Goal: Task Accomplishment & Management: Use online tool/utility

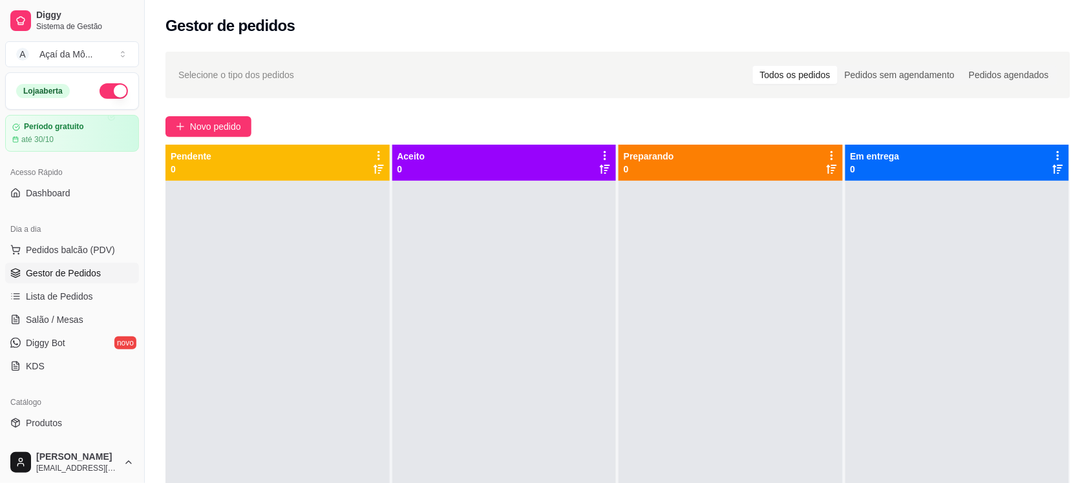
click at [200, 126] on span "Novo pedido" at bounding box center [215, 127] width 51 height 14
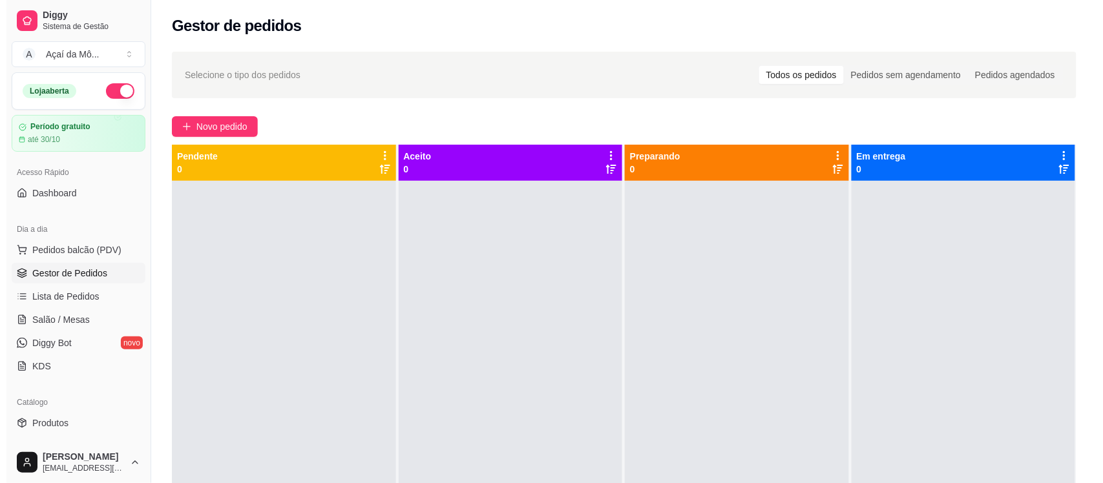
scroll to position [3, 0]
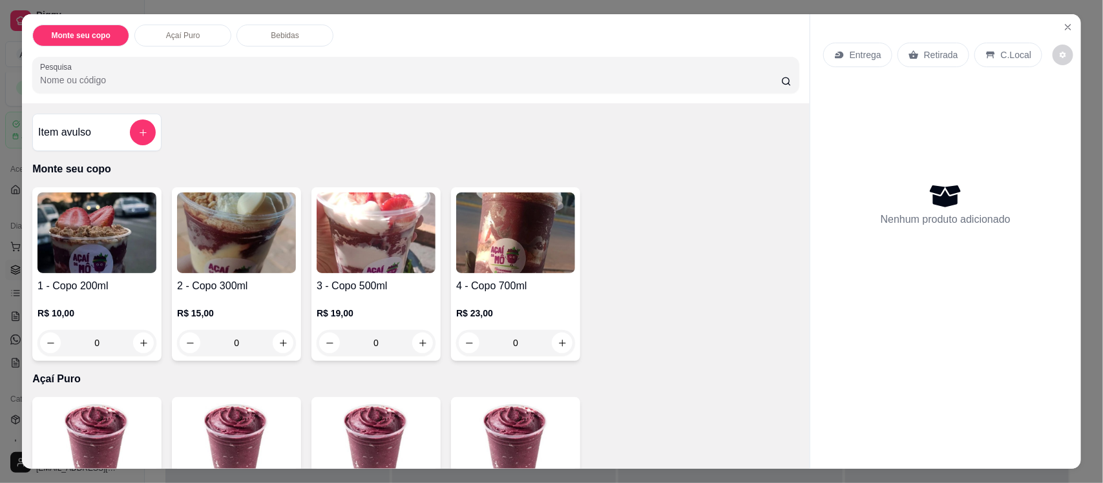
click at [1001, 56] on p "C.Local" at bounding box center [1016, 54] width 30 height 13
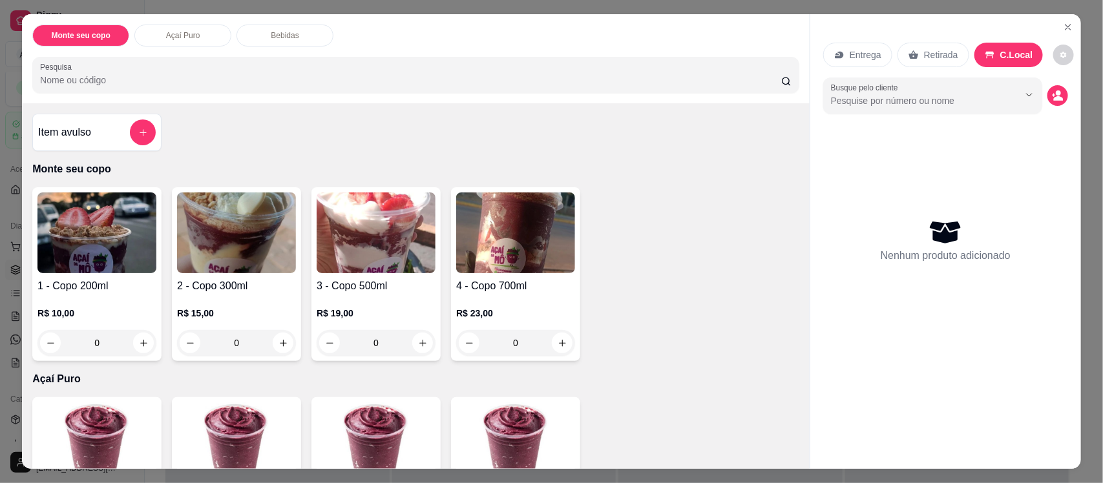
click at [401, 246] on img at bounding box center [376, 233] width 119 height 81
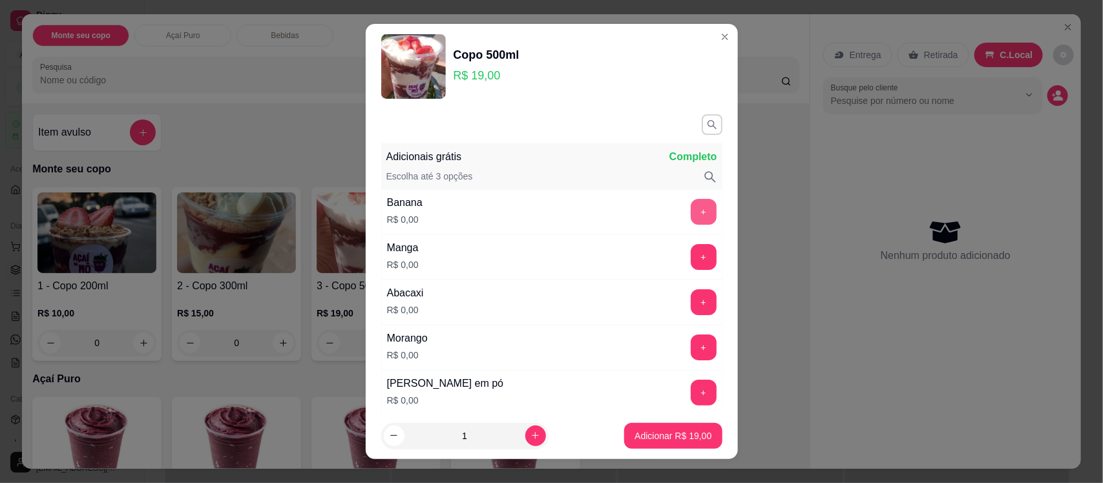
click at [691, 207] on button "+" at bounding box center [704, 212] width 26 height 26
click at [691, 396] on button "+" at bounding box center [703, 393] width 25 height 25
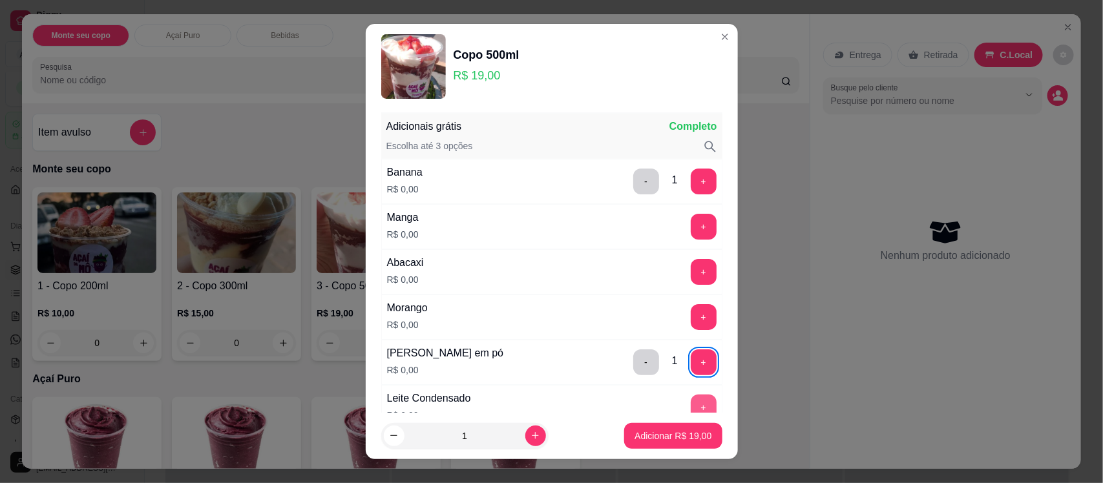
scroll to position [32, 0]
click at [691, 396] on button "+" at bounding box center [703, 406] width 25 height 25
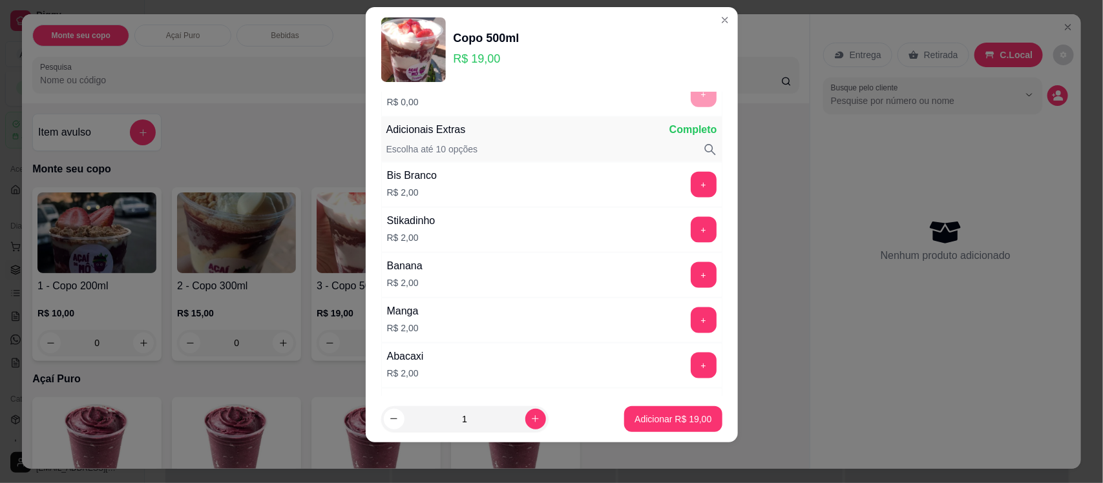
scroll to position [763, 0]
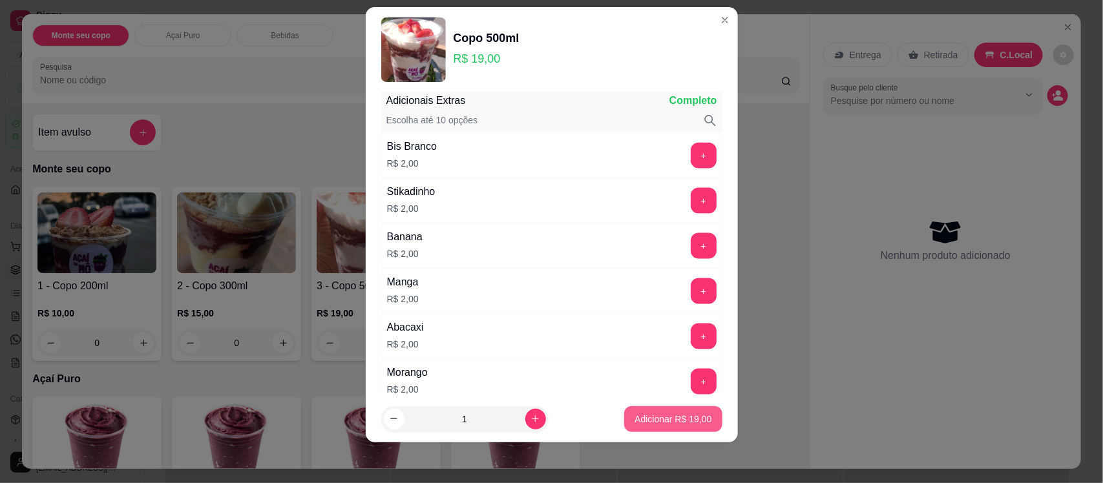
click at [679, 414] on p "Adicionar R$ 19,00" at bounding box center [673, 419] width 77 height 13
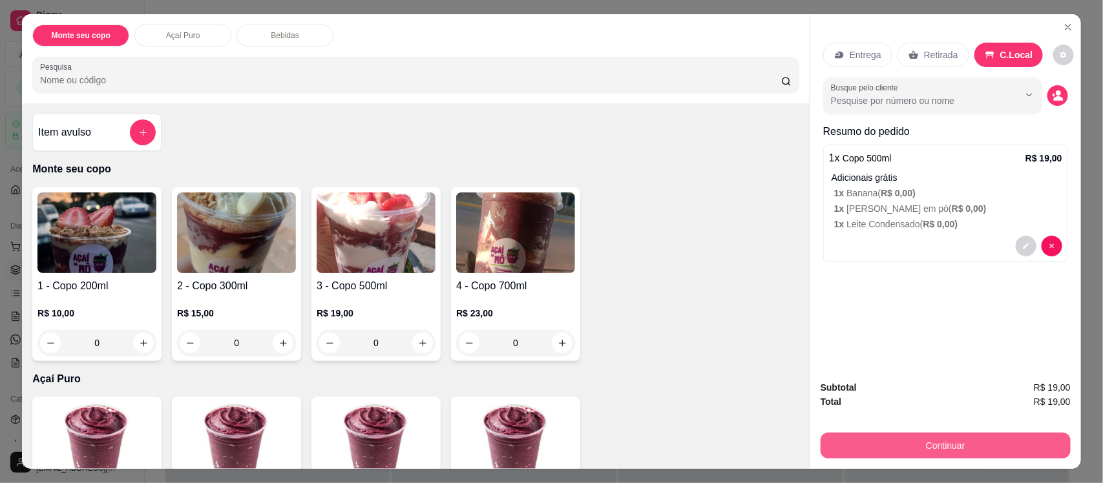
click at [944, 447] on button "Continuar" at bounding box center [946, 446] width 250 height 26
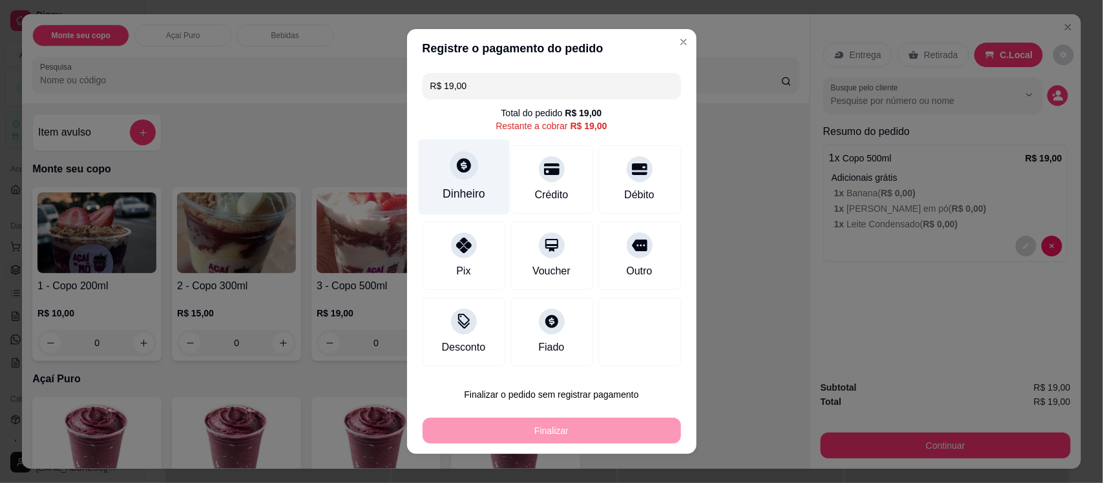
click at [473, 175] on div "Dinheiro" at bounding box center [463, 178] width 91 height 76
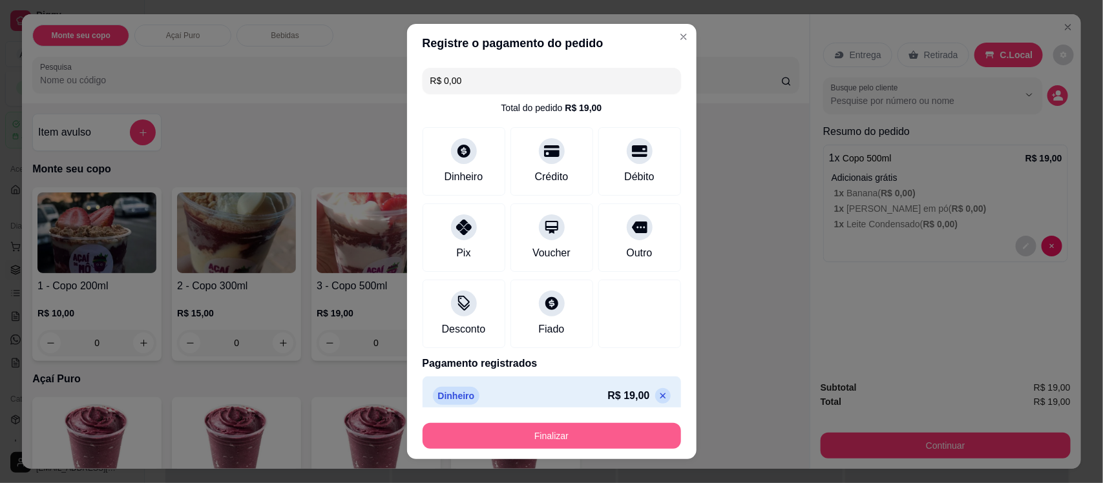
click at [614, 440] on button "Finalizar" at bounding box center [552, 436] width 259 height 26
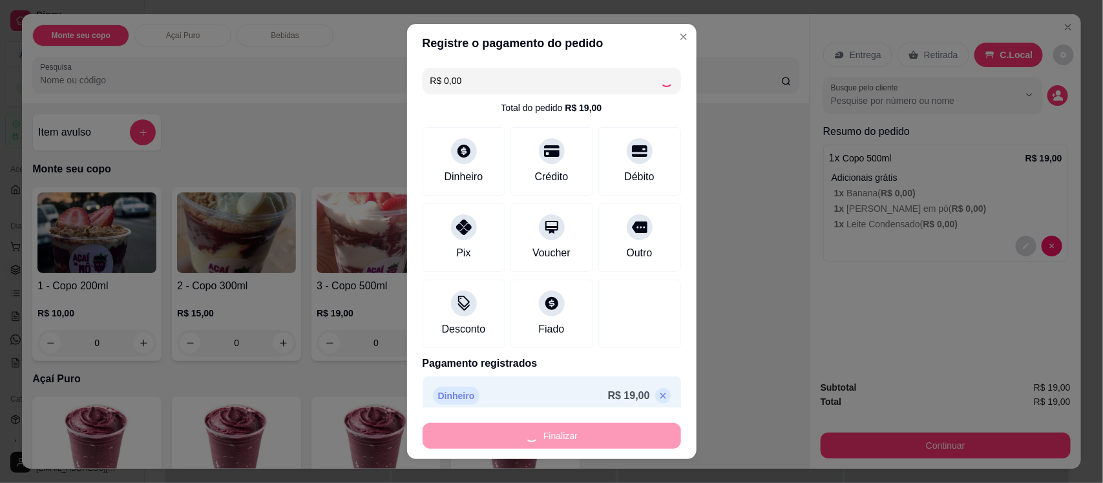
type input "-R$ 19,00"
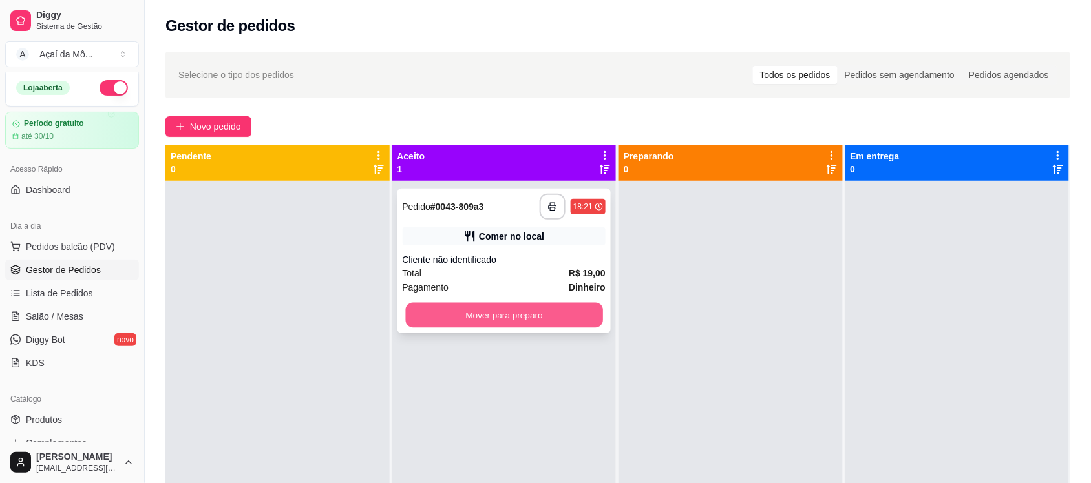
click at [525, 320] on button "Mover para preparo" at bounding box center [503, 315] width 197 height 25
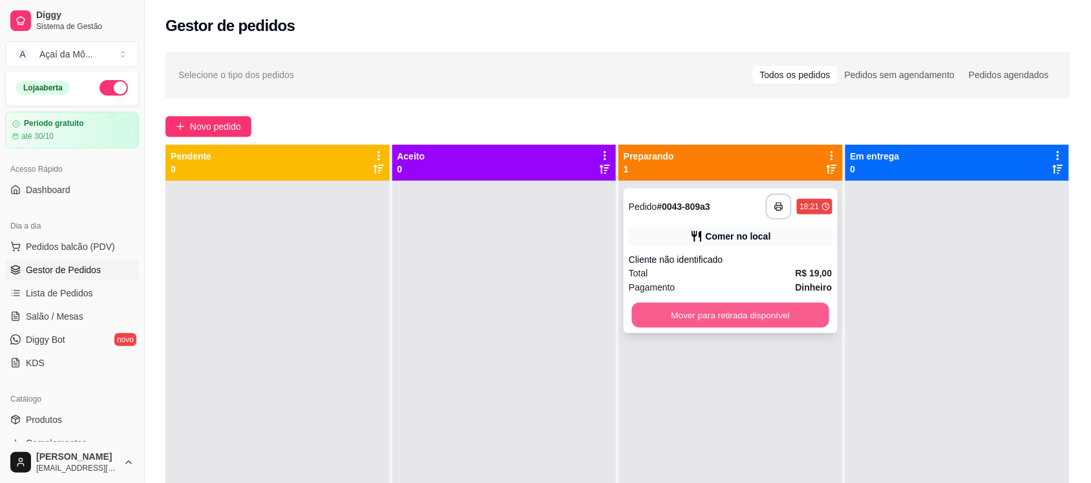
click at [669, 314] on button "Mover para retirada disponível" at bounding box center [730, 315] width 197 height 25
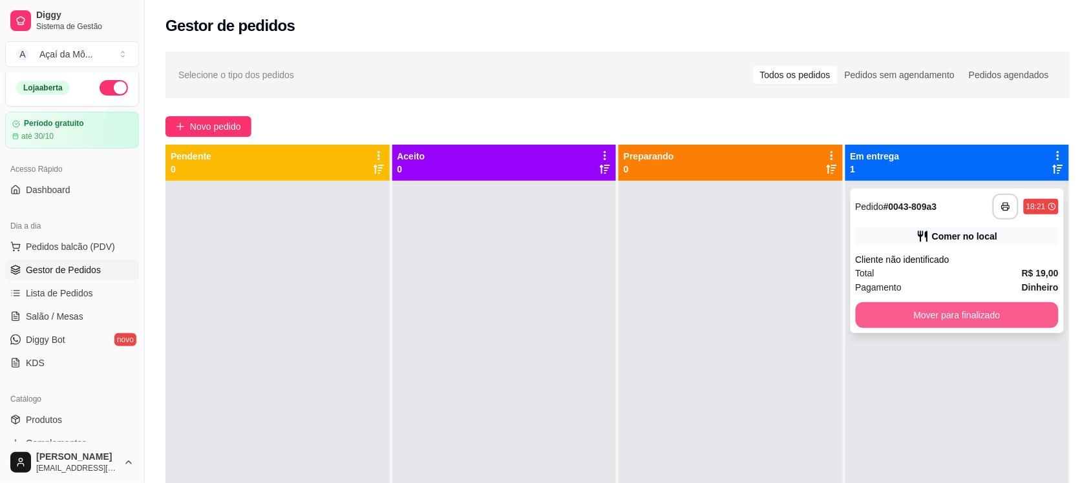
click at [921, 310] on button "Mover para finalizado" at bounding box center [958, 315] width 204 height 26
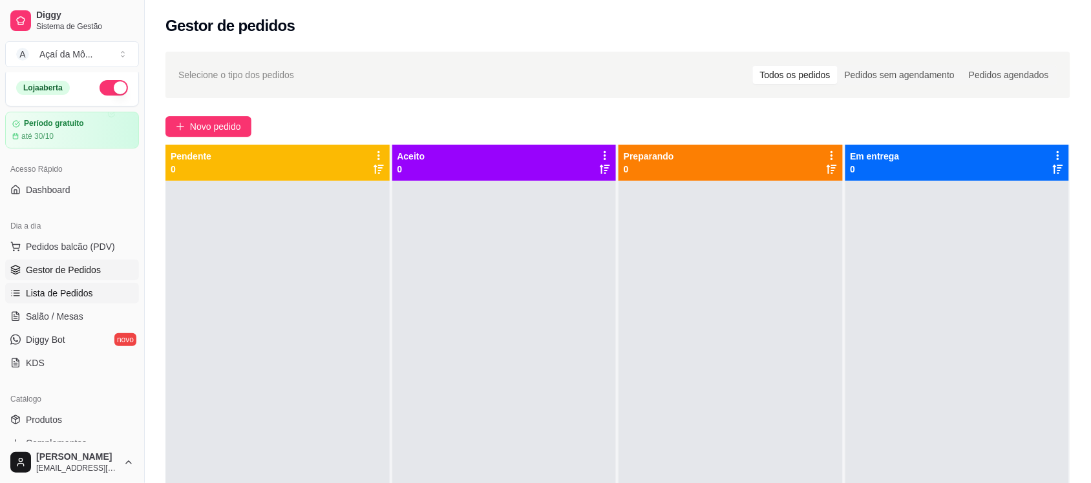
click at [96, 292] on link "Lista de Pedidos" at bounding box center [72, 293] width 134 height 21
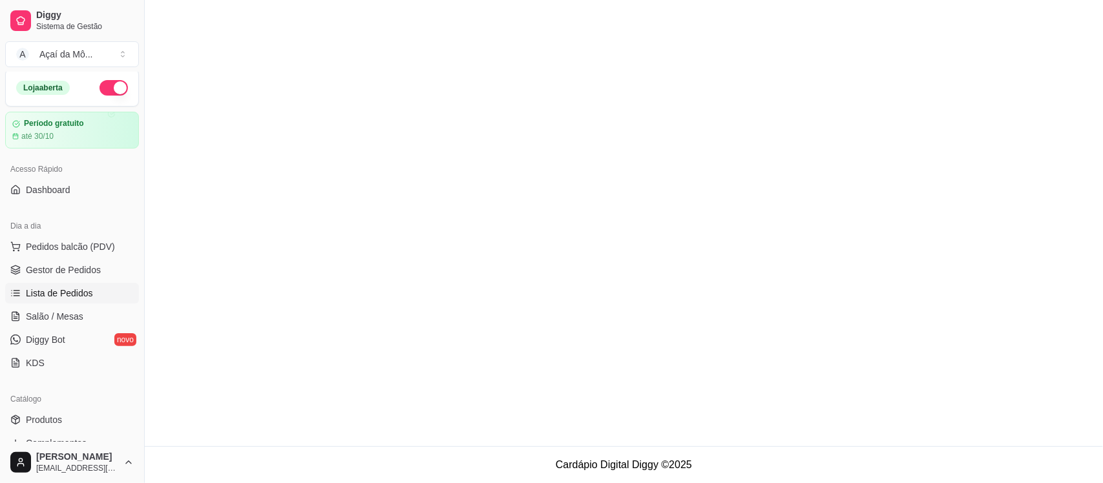
click at [57, 293] on span "Lista de Pedidos" at bounding box center [59, 293] width 67 height 13
click at [80, 291] on span "Lista de Pedidos" at bounding box center [59, 293] width 67 height 13
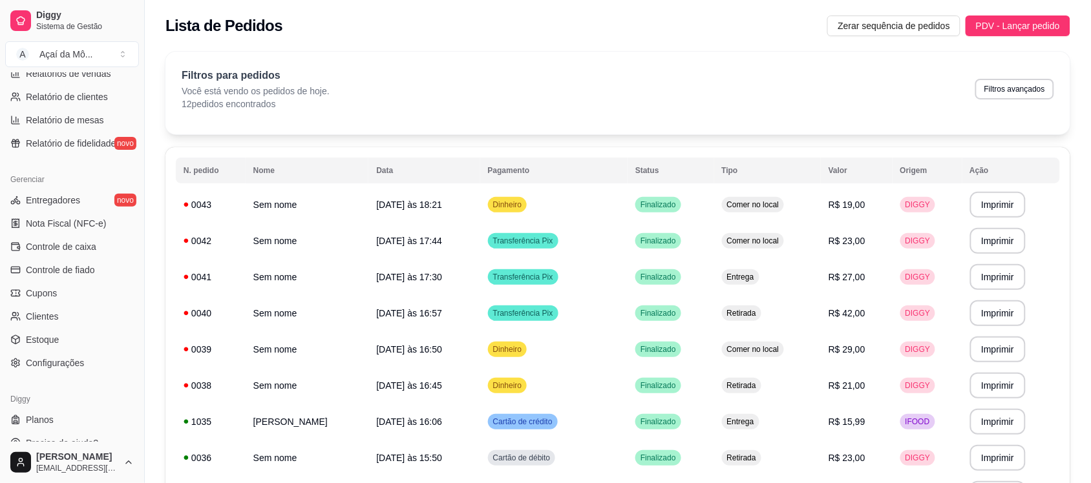
scroll to position [446, 0]
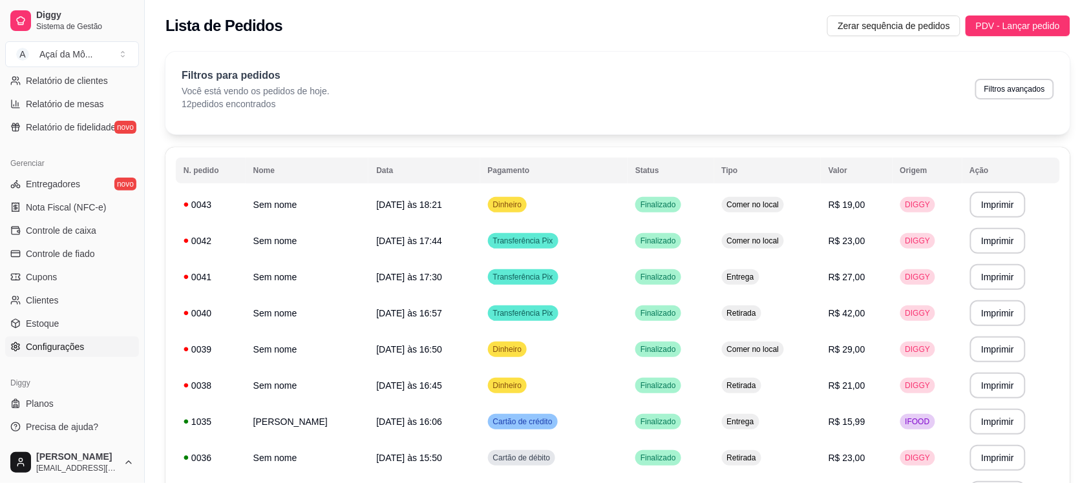
click at [90, 347] on link "Configurações" at bounding box center [72, 347] width 134 height 21
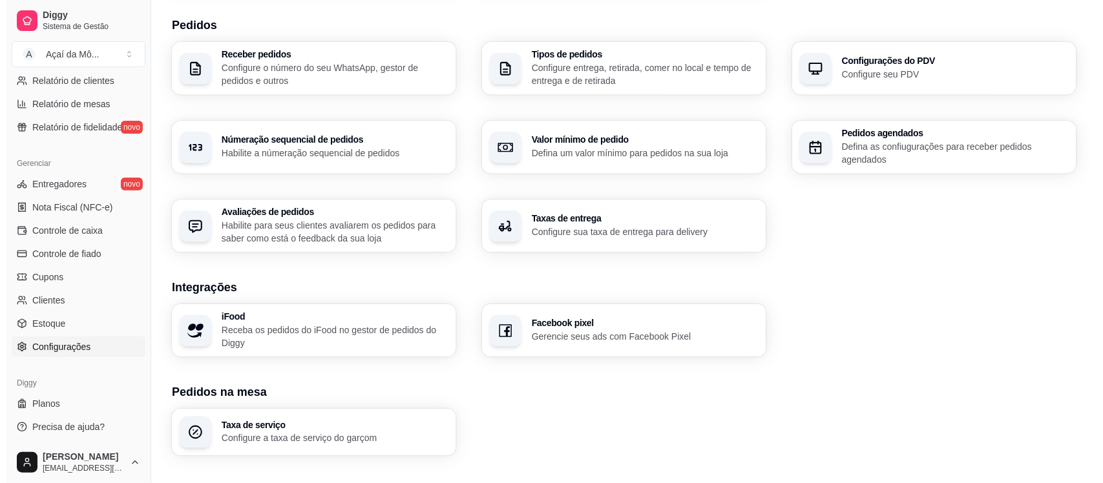
scroll to position [421, 0]
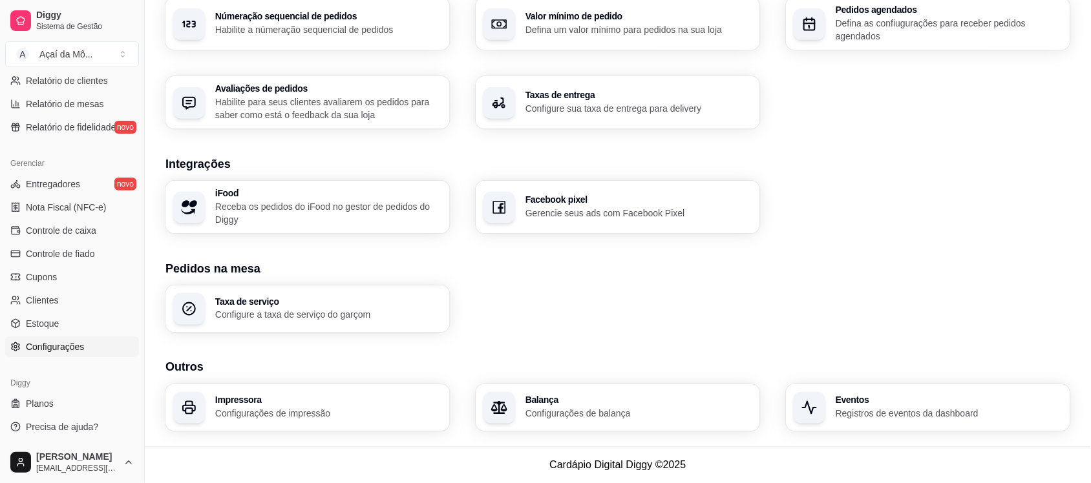
click at [321, 427] on div "Impressora Configurações de impressão" at bounding box center [307, 408] width 284 height 47
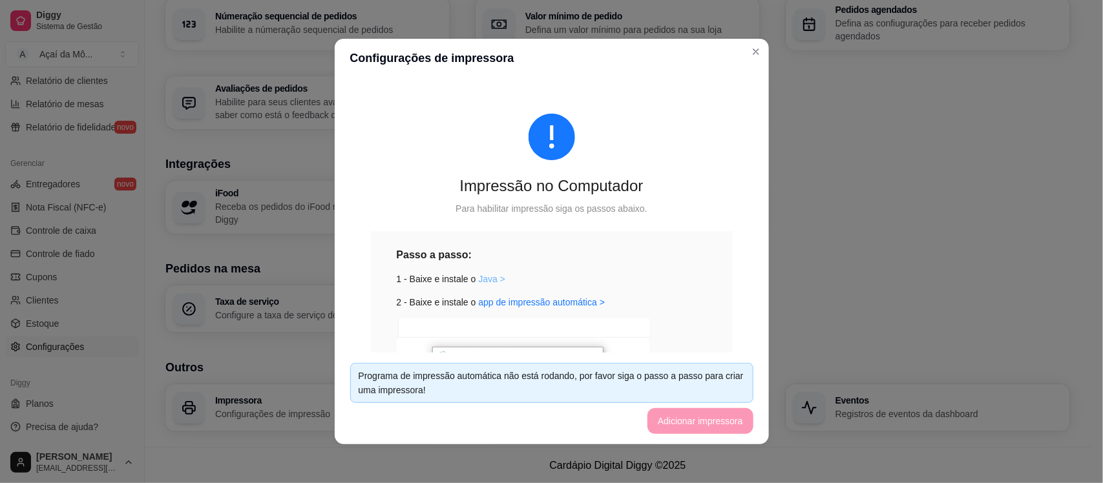
click at [488, 283] on link "Java >" at bounding box center [491, 279] width 27 height 10
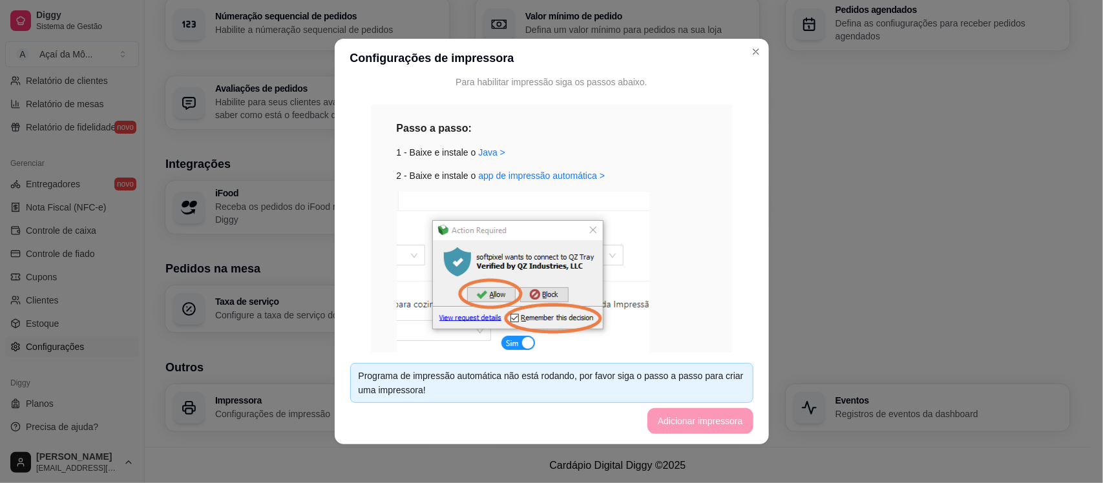
scroll to position [122, 0]
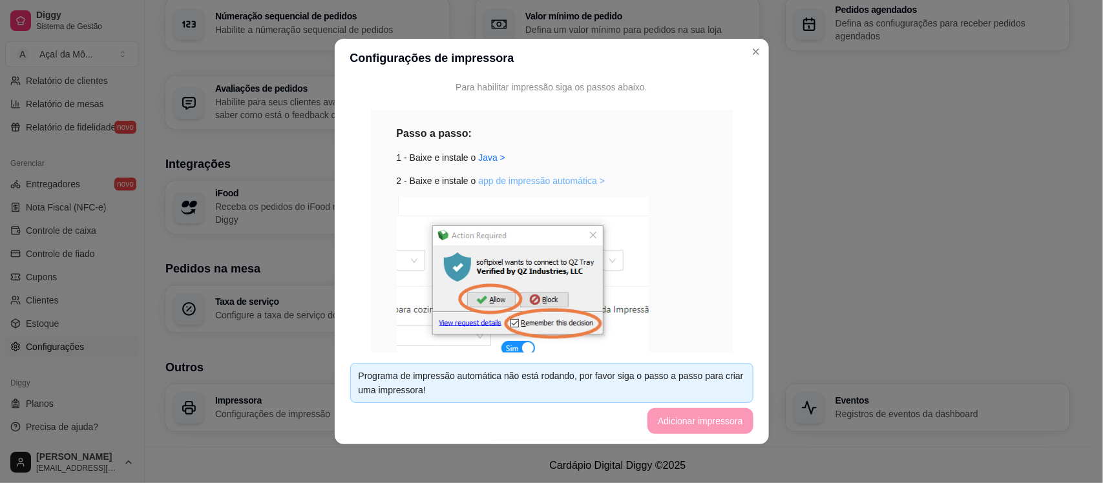
click at [551, 183] on link "app de impressão automática >" at bounding box center [541, 181] width 127 height 10
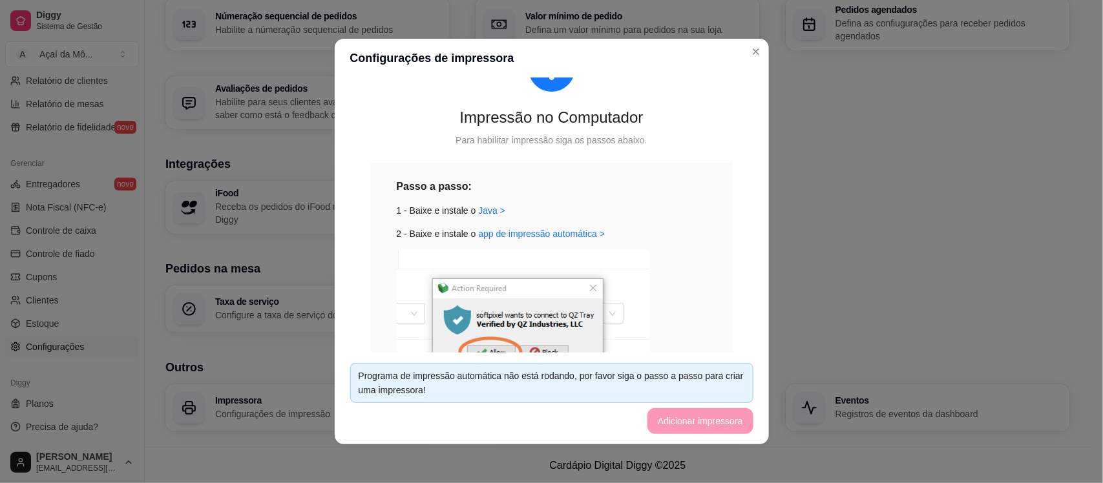
scroll to position [60, 0]
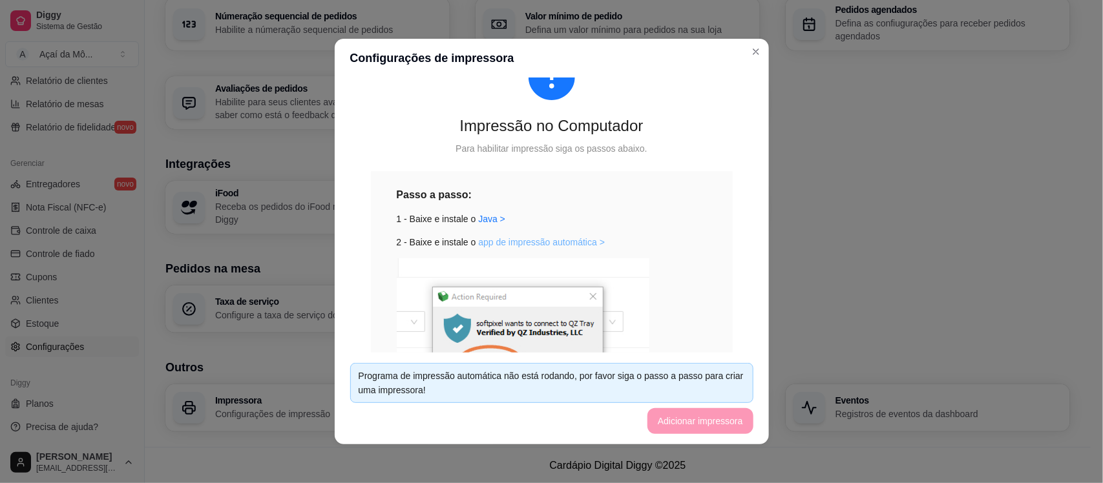
click at [514, 237] on link "app de impressão automática >" at bounding box center [541, 242] width 127 height 10
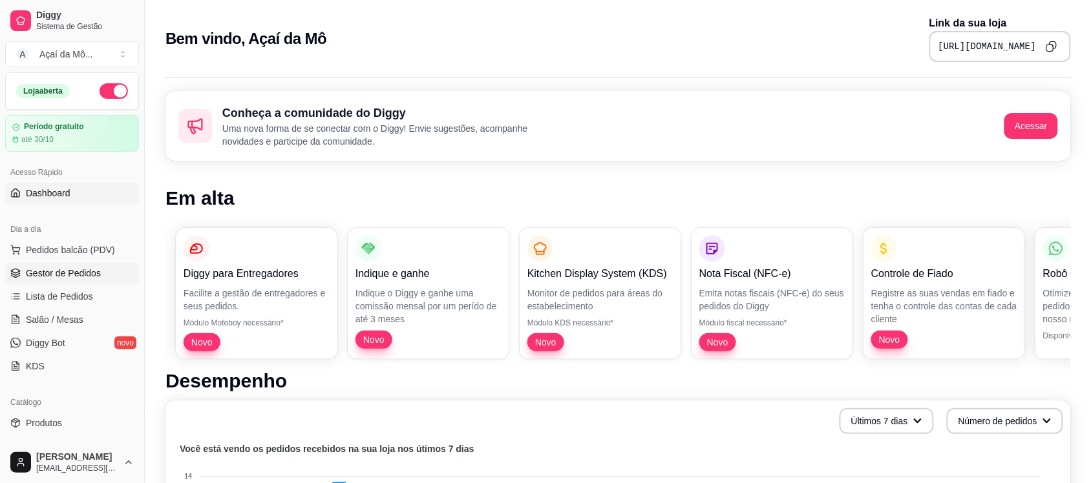
click at [92, 273] on span "Gestor de Pedidos" at bounding box center [63, 273] width 75 height 13
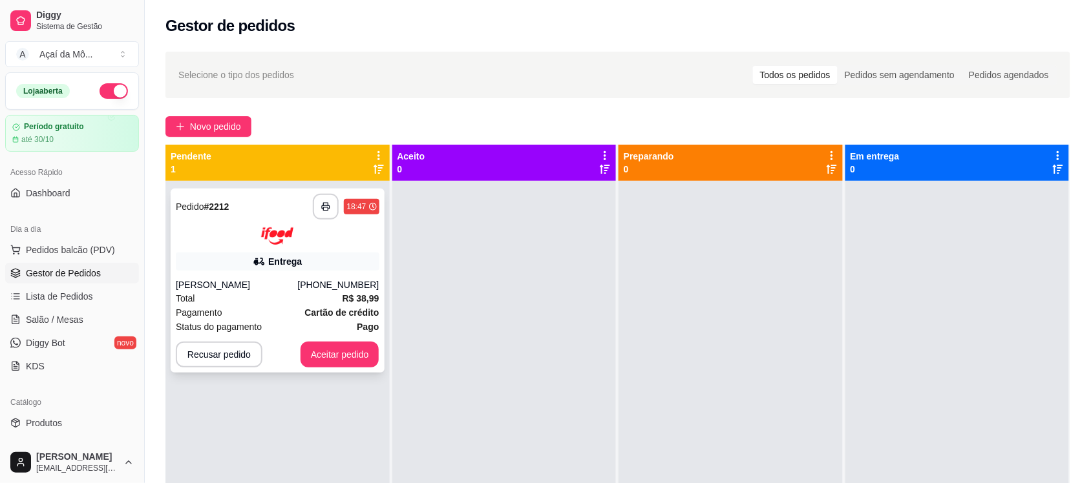
click at [304, 255] on div "Entrega" at bounding box center [278, 262] width 204 height 18
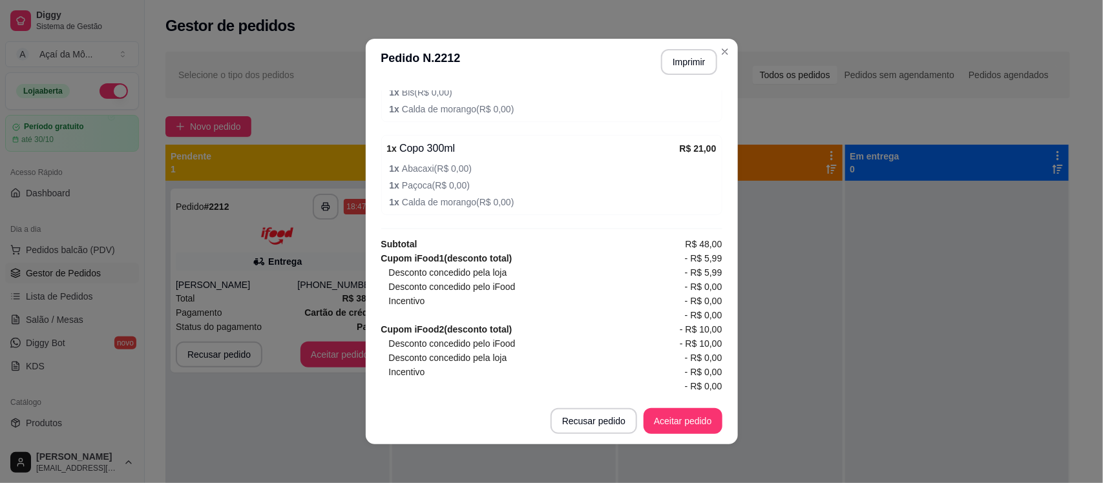
scroll to position [584, 0]
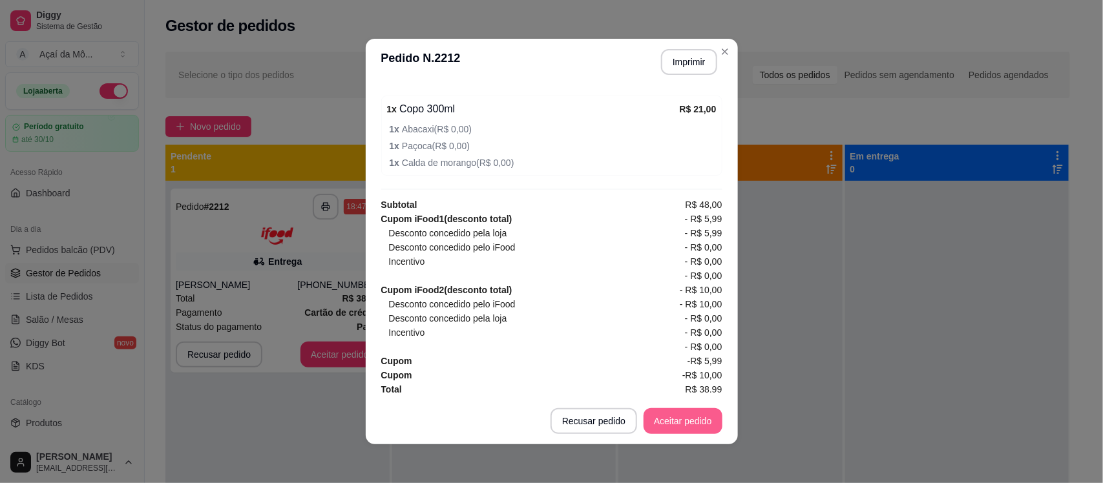
click at [677, 429] on button "Aceitar pedido" at bounding box center [683, 421] width 79 height 26
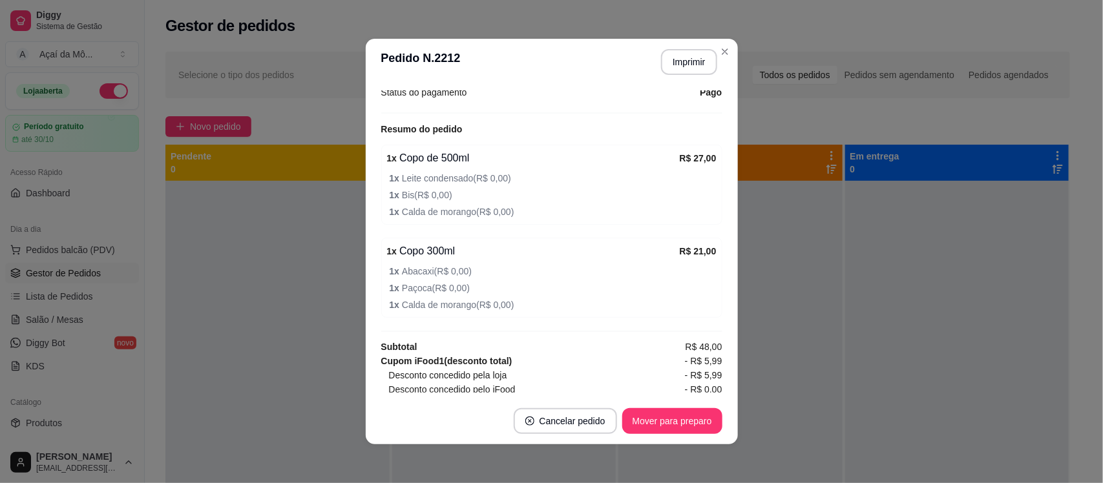
scroll to position [428, 0]
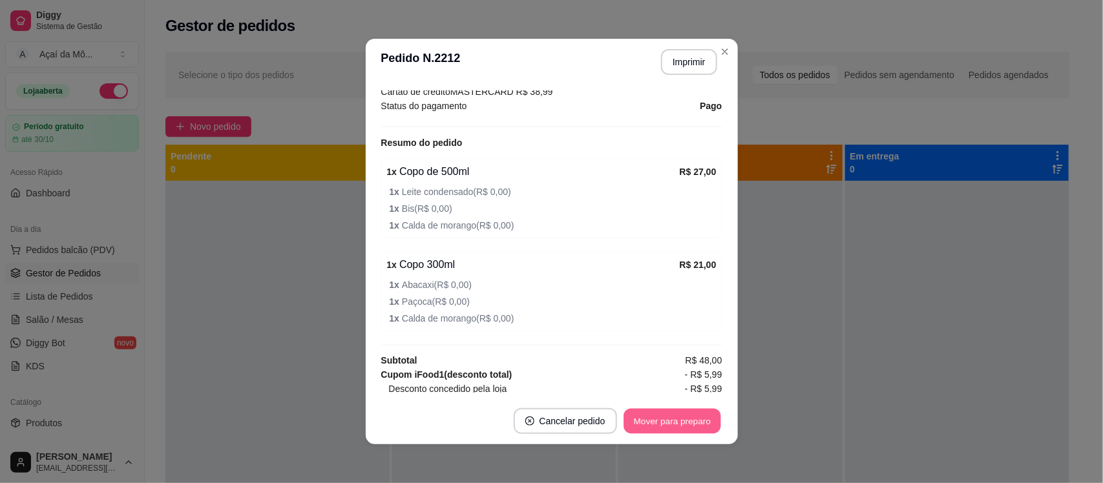
click at [676, 416] on button "Mover para preparo" at bounding box center [672, 421] width 97 height 25
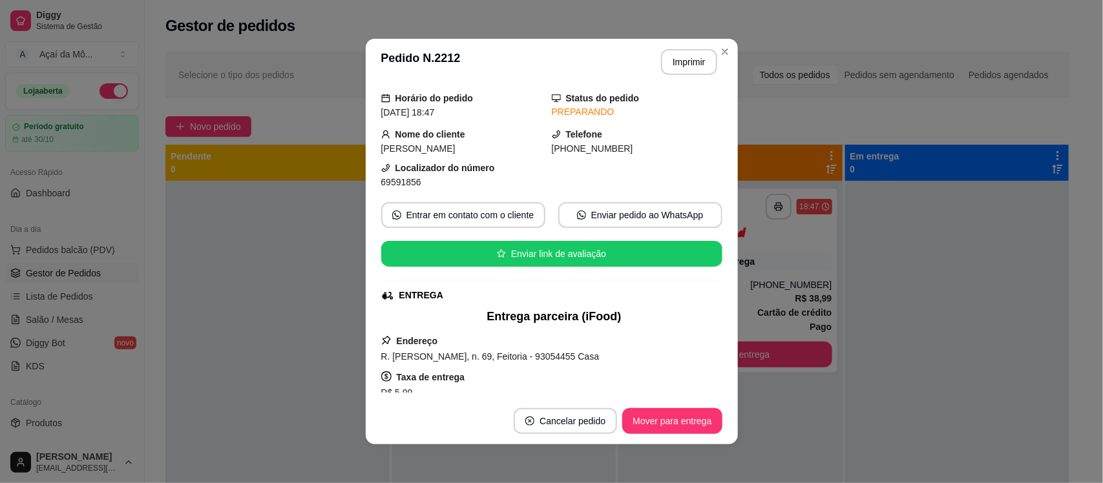
scroll to position [37, 0]
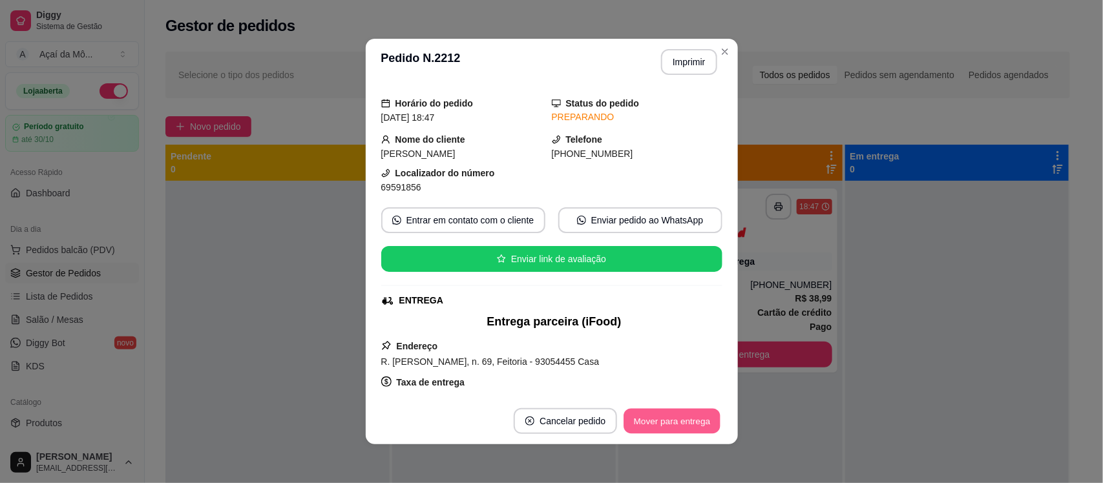
click at [683, 418] on button "Mover para entrega" at bounding box center [672, 421] width 97 height 25
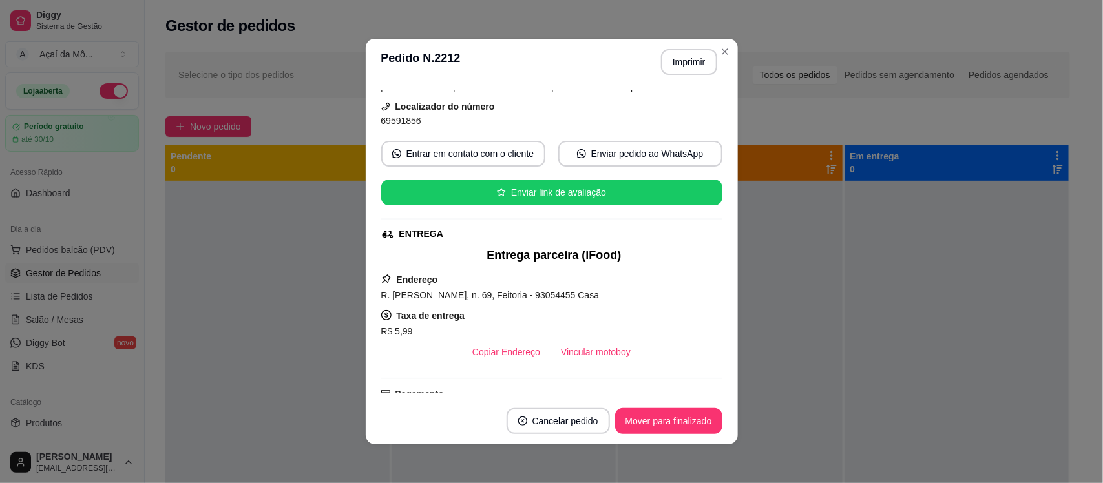
scroll to position [114, 0]
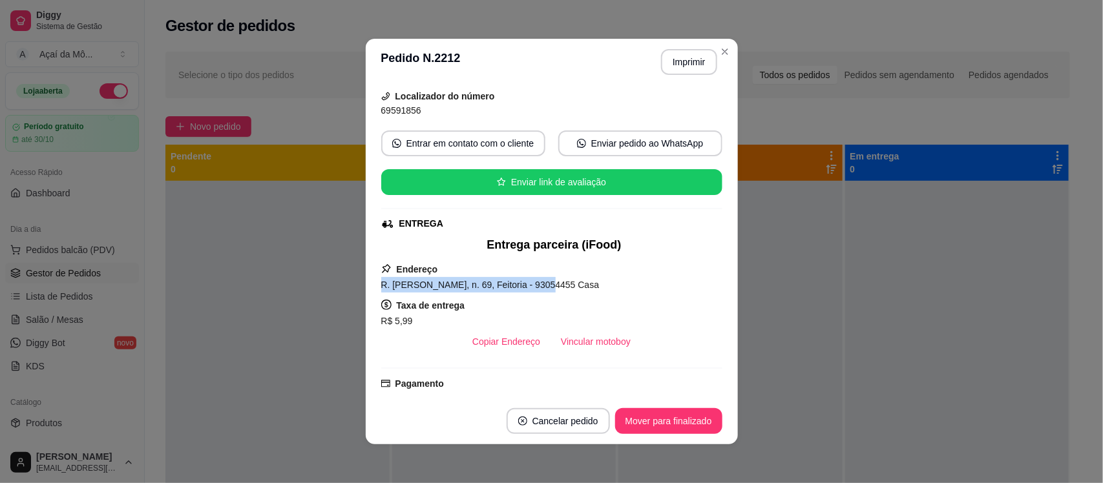
drag, startPoint x: 376, startPoint y: 286, endPoint x: 525, endPoint y: 282, distance: 149.4
click at [525, 282] on span "R. Claris Amadéo Rossi, n. 69, Feitoria - 93054455 Casa" at bounding box center [490, 285] width 218 height 10
copy span "R. Claris Amadéo Rossi, n. 69, Feitoria"
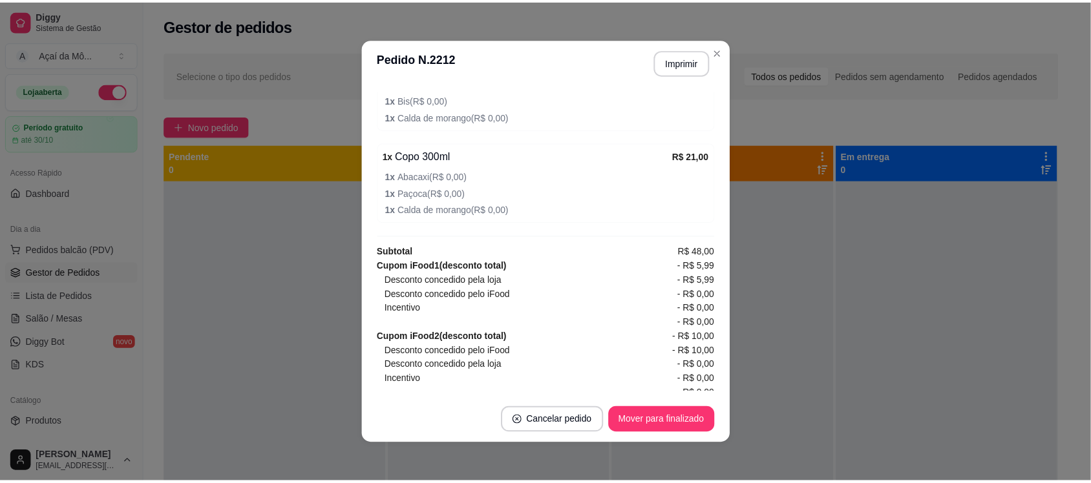
scroll to position [592, 0]
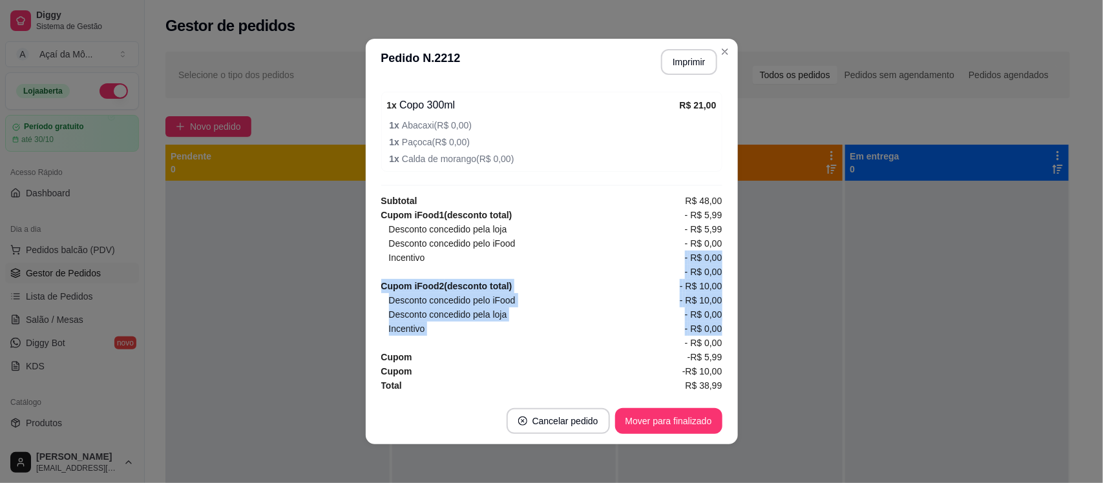
drag, startPoint x: 717, startPoint y: 324, endPoint x: 647, endPoint y: 253, distance: 100.1
click at [647, 253] on div "feito há 39 minutos Horário do pedido 11/10/2025 18:47 Status do pedido SAIU PA…" at bounding box center [552, 241] width 372 height 313
click at [602, 257] on div "Incentivo - R$ 0,00" at bounding box center [556, 258] width 334 height 14
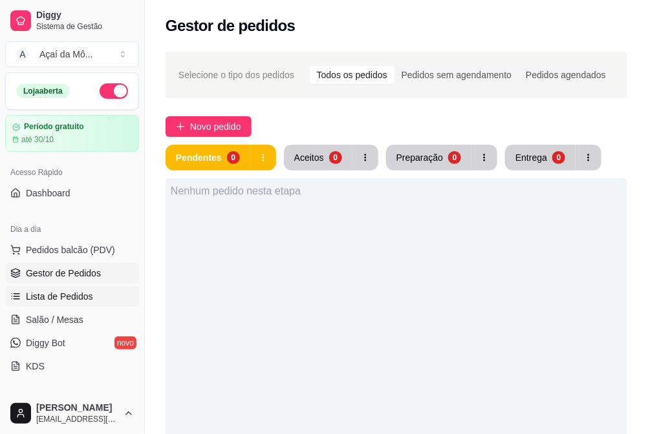
click at [65, 295] on span "Lista de Pedidos" at bounding box center [59, 296] width 67 height 13
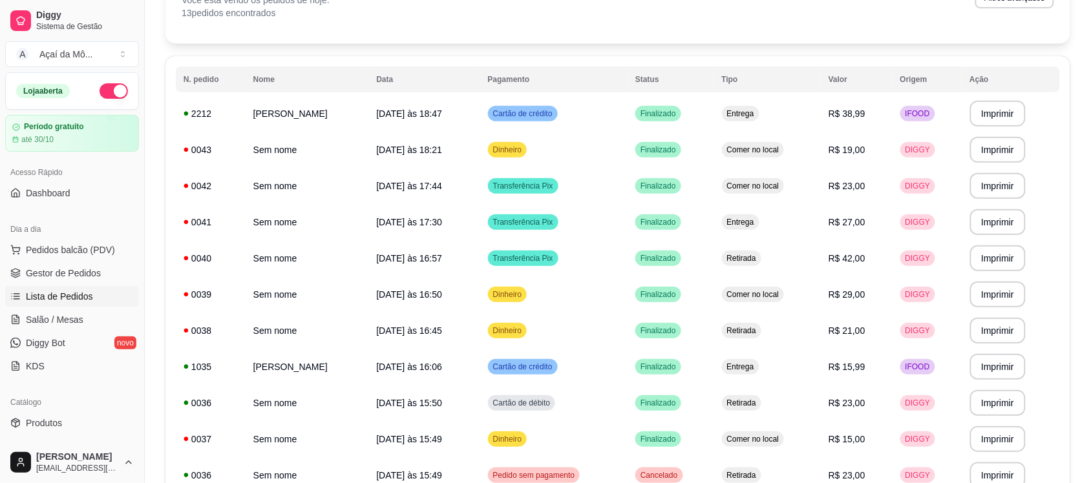
scroll to position [75, 0]
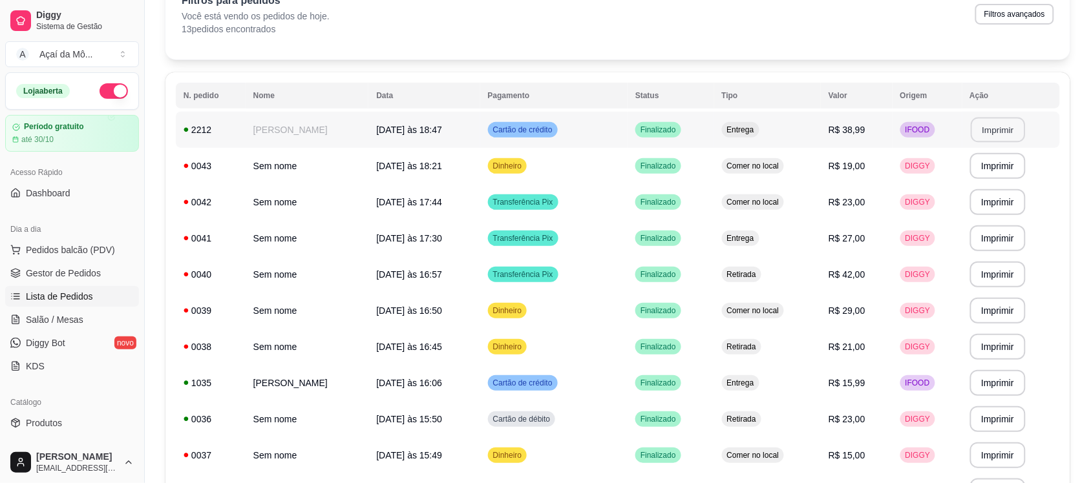
click at [1016, 126] on button "Imprimir" at bounding box center [998, 130] width 54 height 25
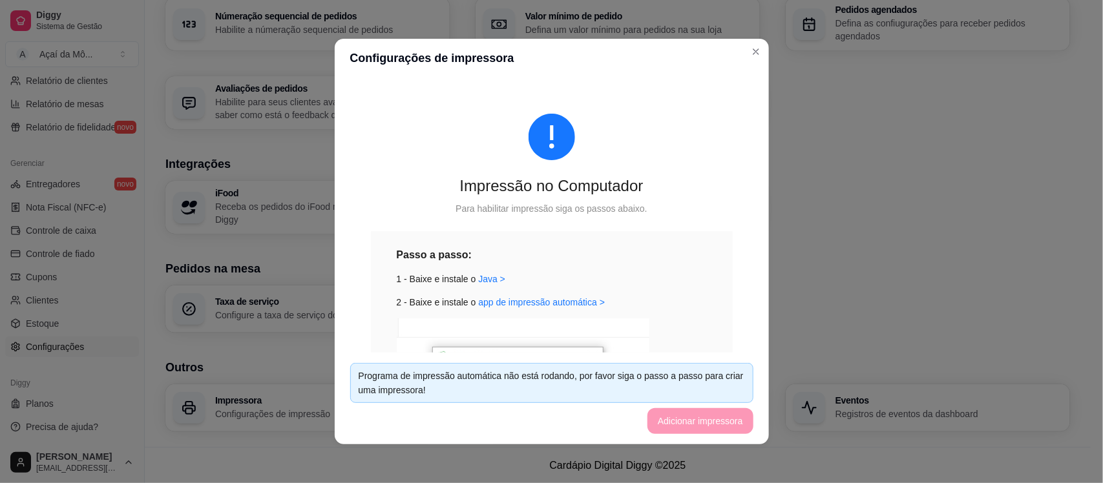
scroll to position [60, 0]
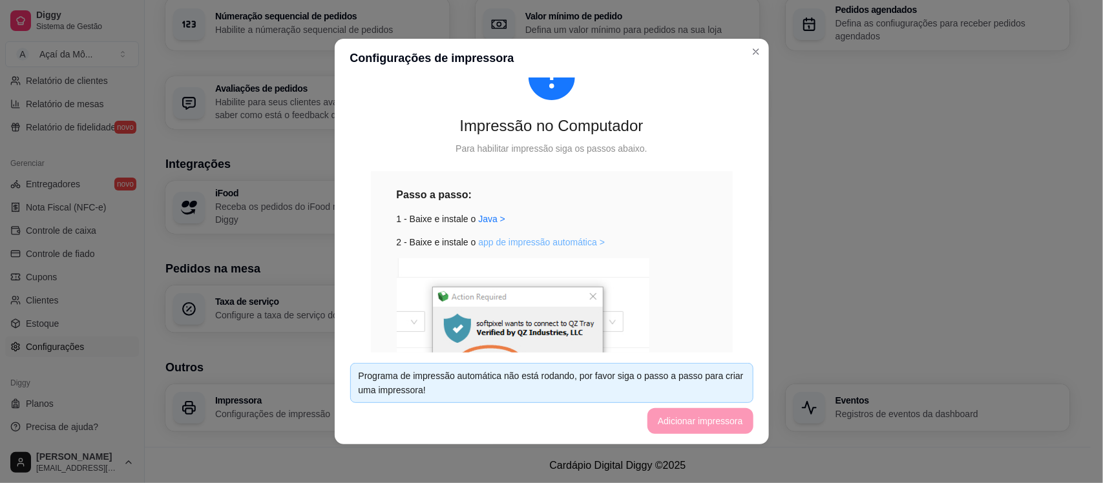
click at [535, 241] on link "app de impressão automática >" at bounding box center [541, 242] width 127 height 10
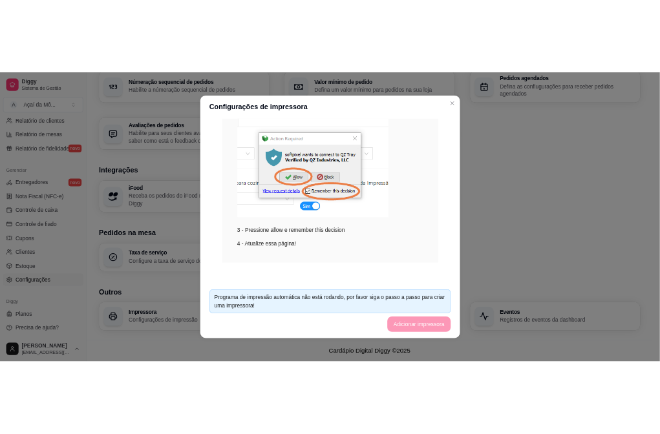
scroll to position [248, 0]
